Goal: Transaction & Acquisition: Purchase product/service

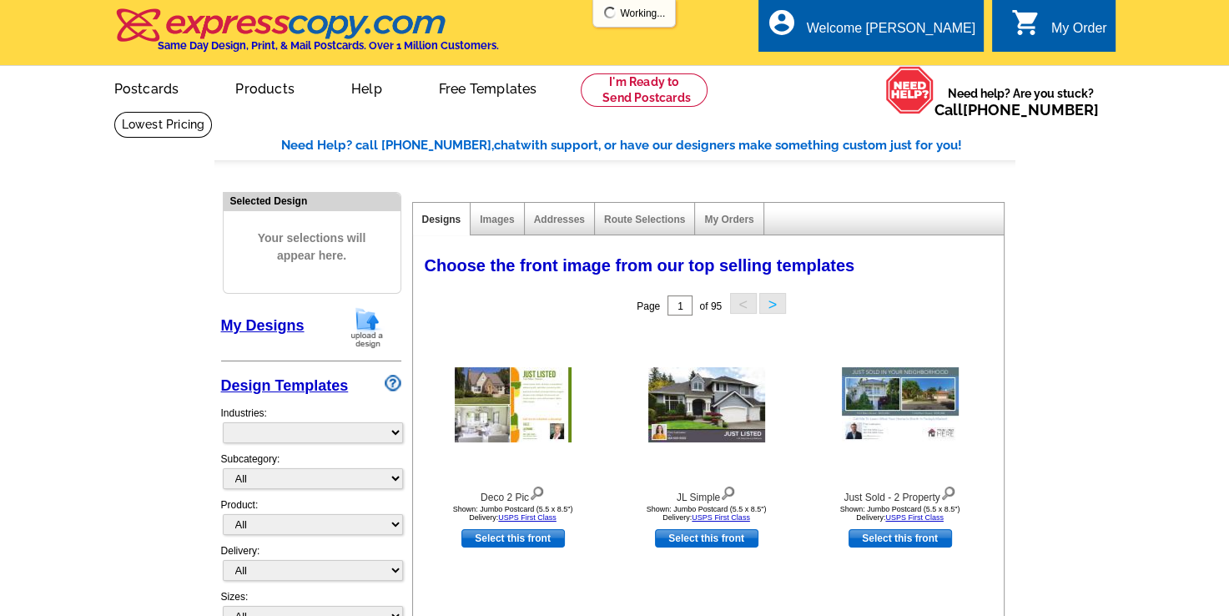
select select "785"
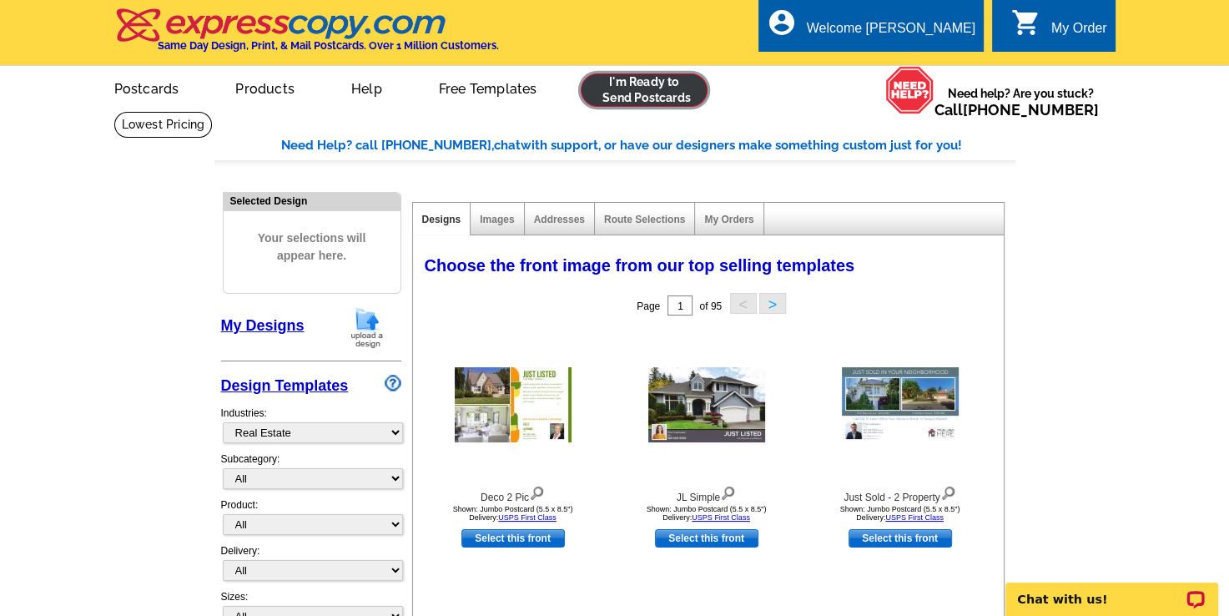
click at [633, 104] on link at bounding box center [645, 89] width 128 height 33
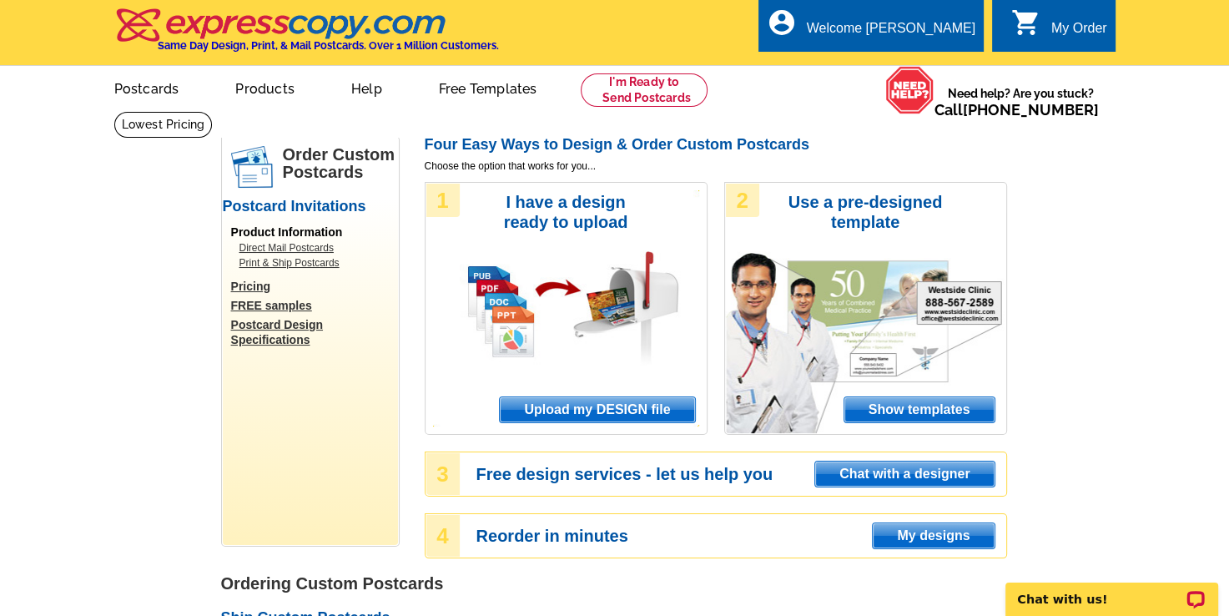
click at [327, 245] on link "Direct Mail Postcards" at bounding box center [315, 247] width 150 height 15
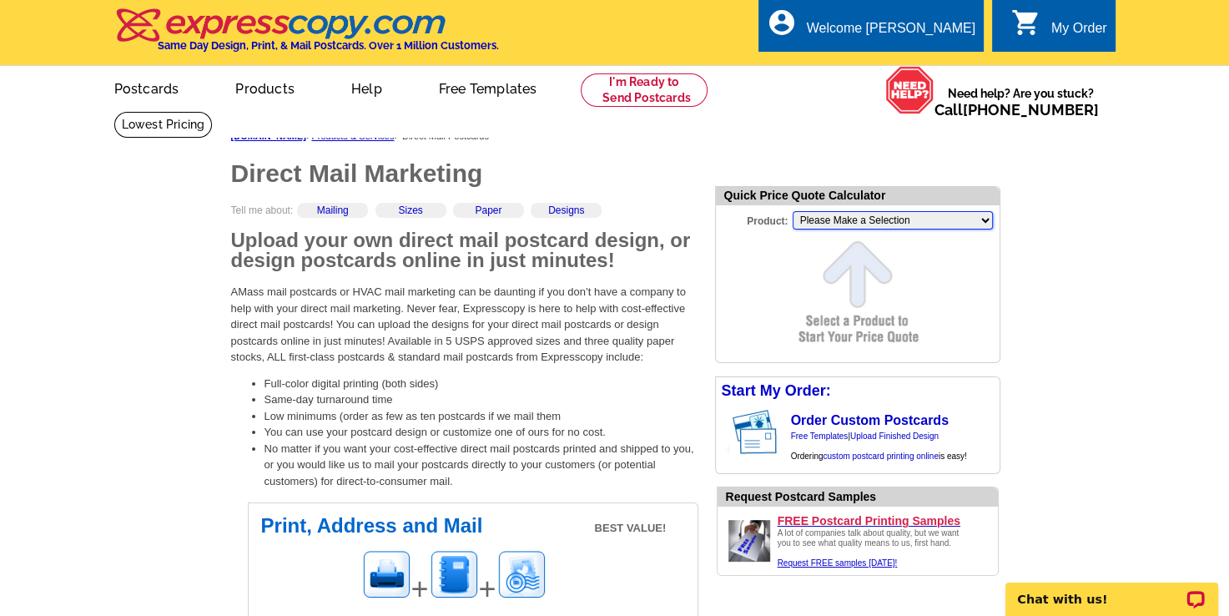
click at [929, 219] on select "Please Make a Selection Jumbo Postcard (5.5" x 8.5") Regular Postcard (4.25" x …" at bounding box center [893, 220] width 200 height 18
